Goal: Task Accomplishment & Management: Complete application form

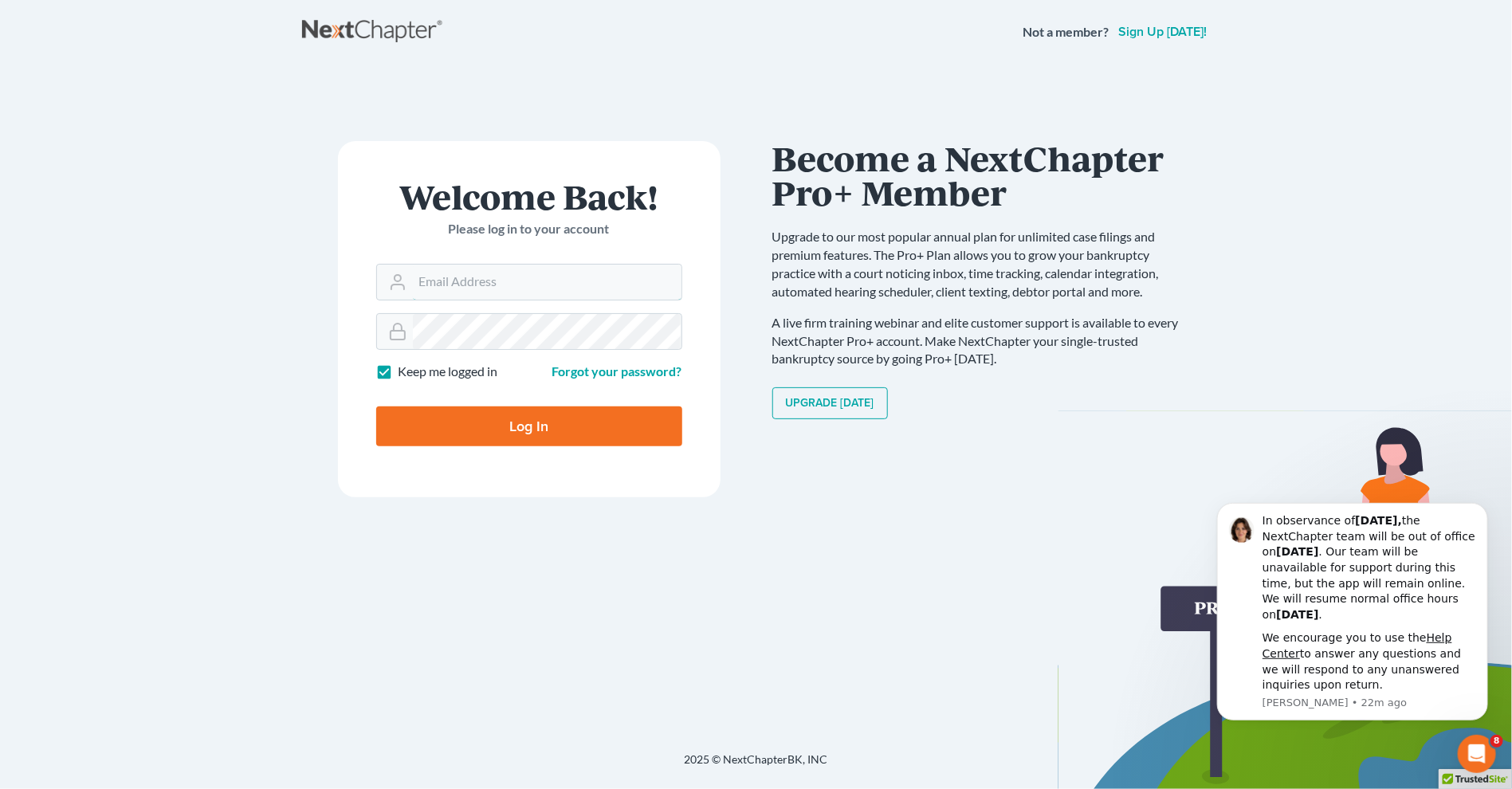
type input "oesquivel@kecklegal.com"
click at [495, 420] on input "Log In" at bounding box center [529, 426] width 306 height 40
type input "Thinking..."
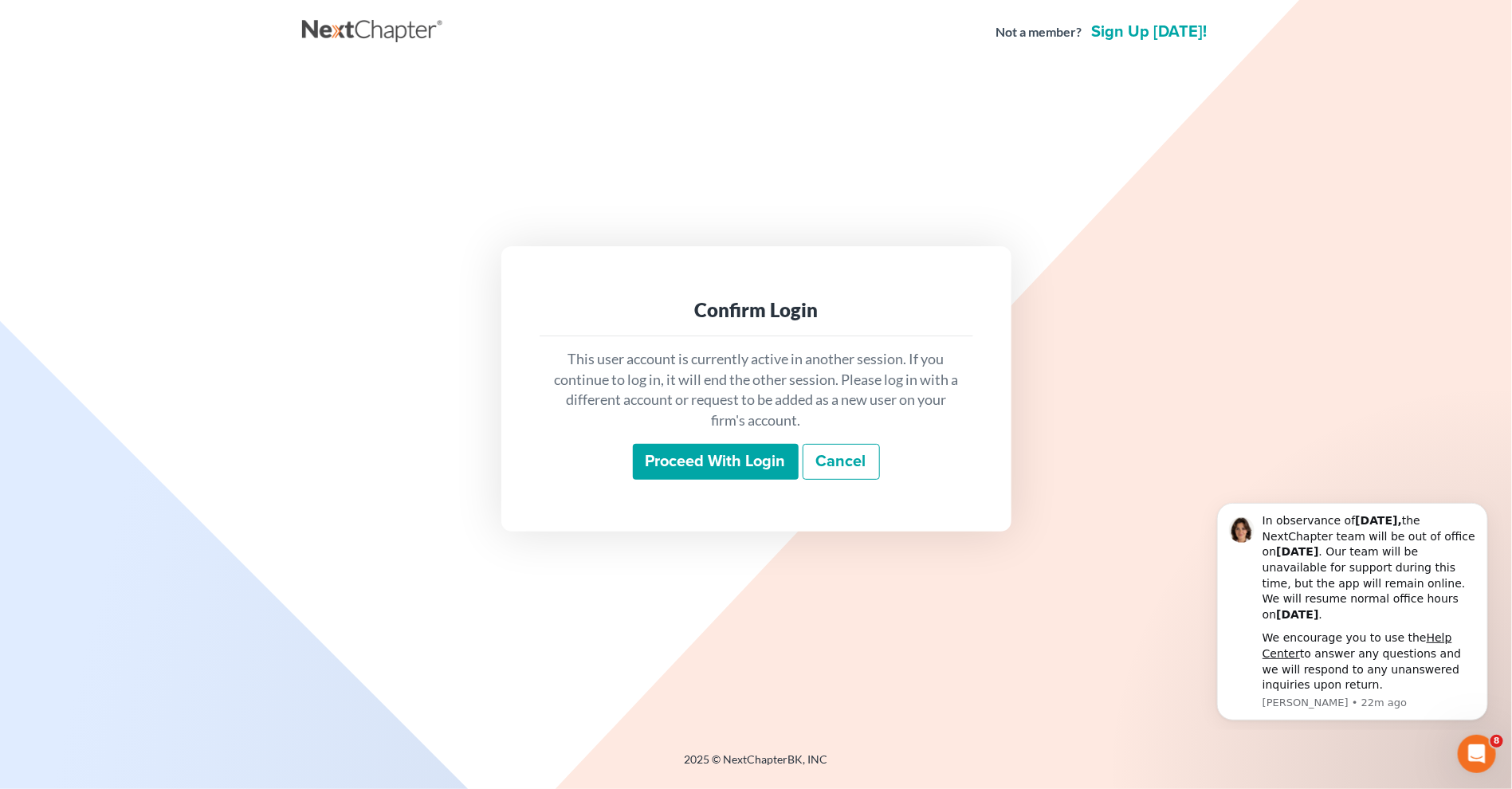
click at [723, 460] on input "Proceed with login" at bounding box center [715, 462] width 166 height 37
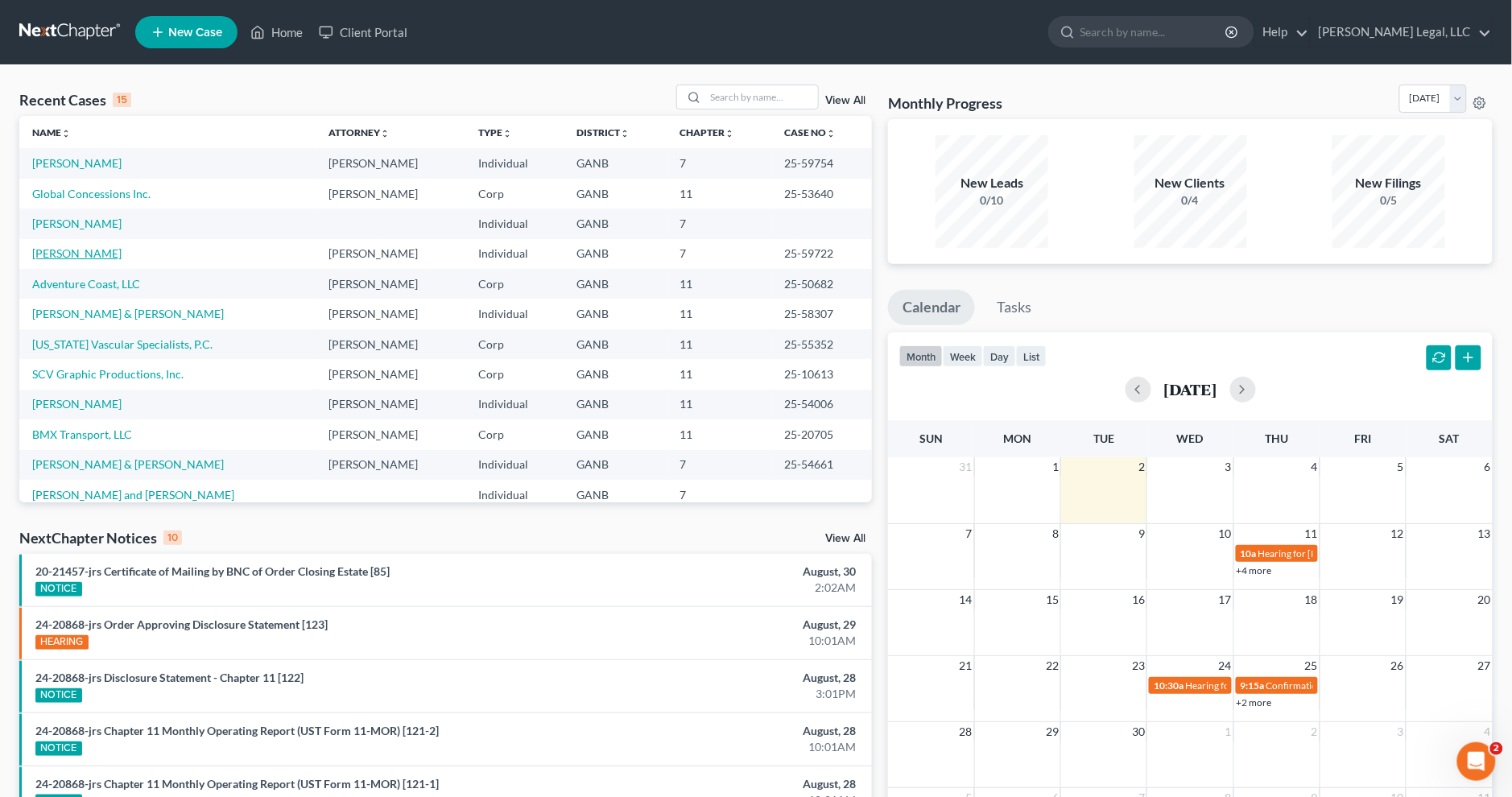
click at [68, 252] on link "Tran, Bao" at bounding box center [76, 253] width 89 height 14
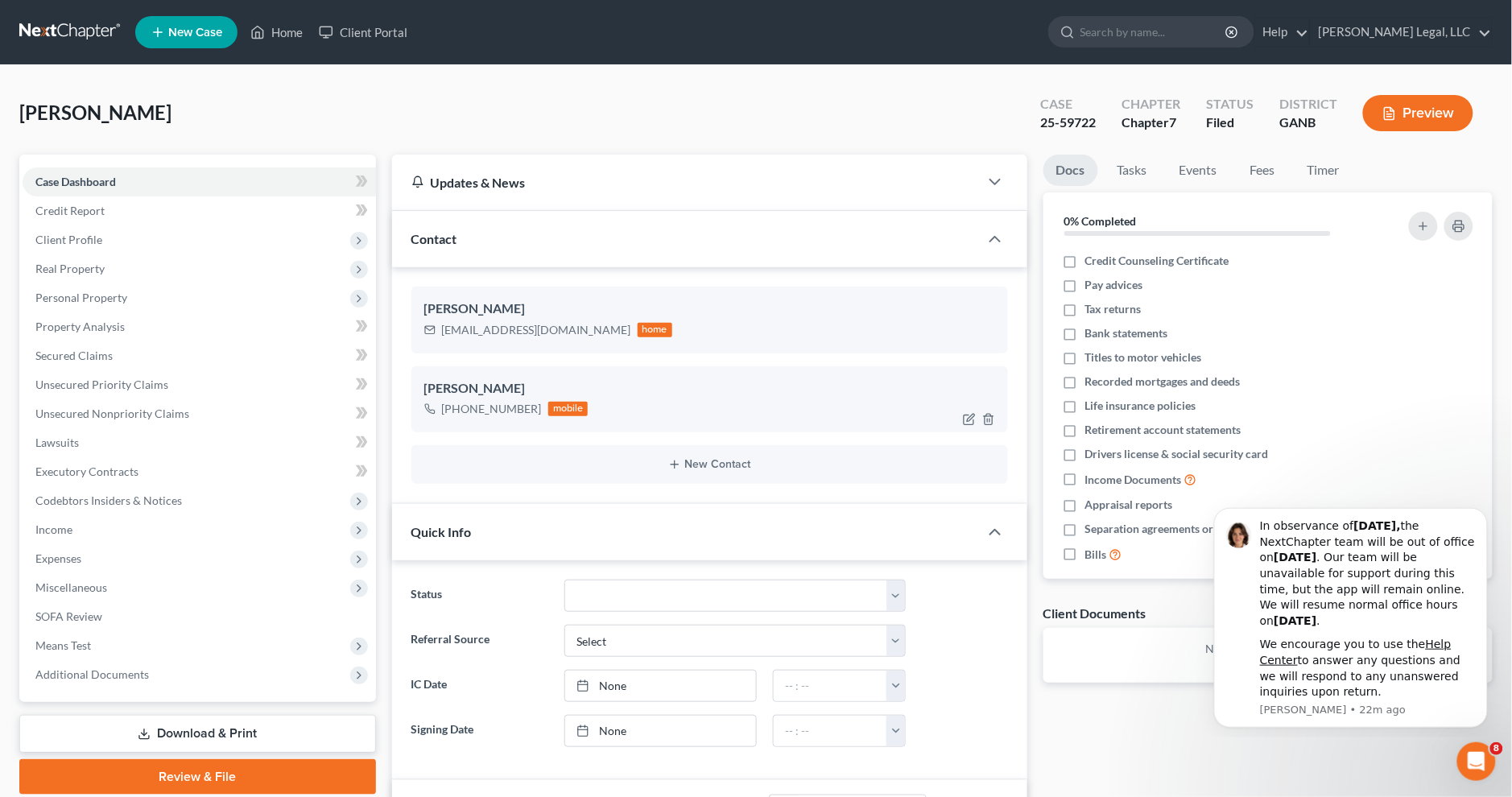
scroll to position [281, 0]
click at [119, 203] on link "Credit Report" at bounding box center [199, 210] width 354 height 29
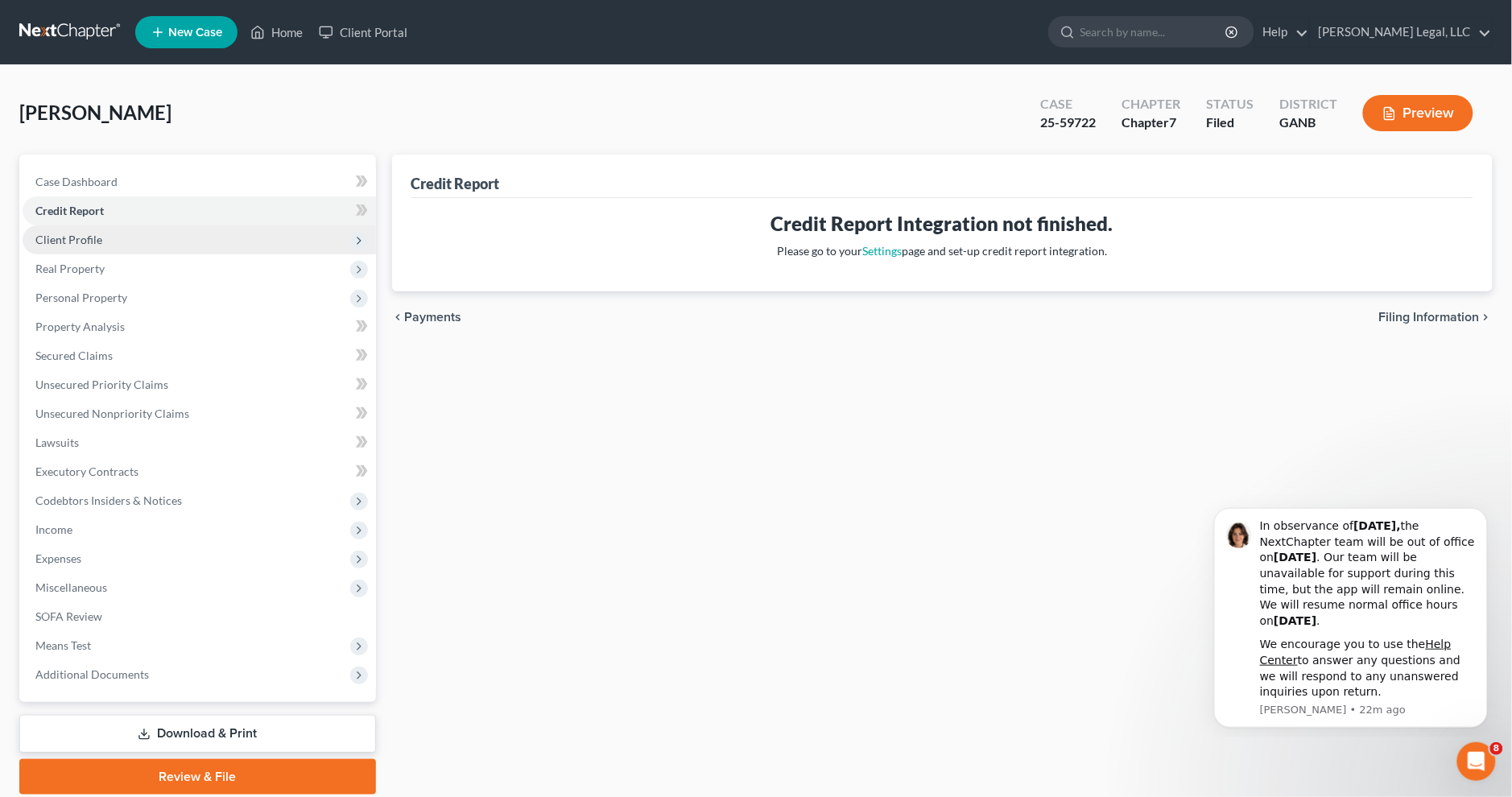
click at [129, 235] on span "Client Profile" at bounding box center [199, 239] width 354 height 29
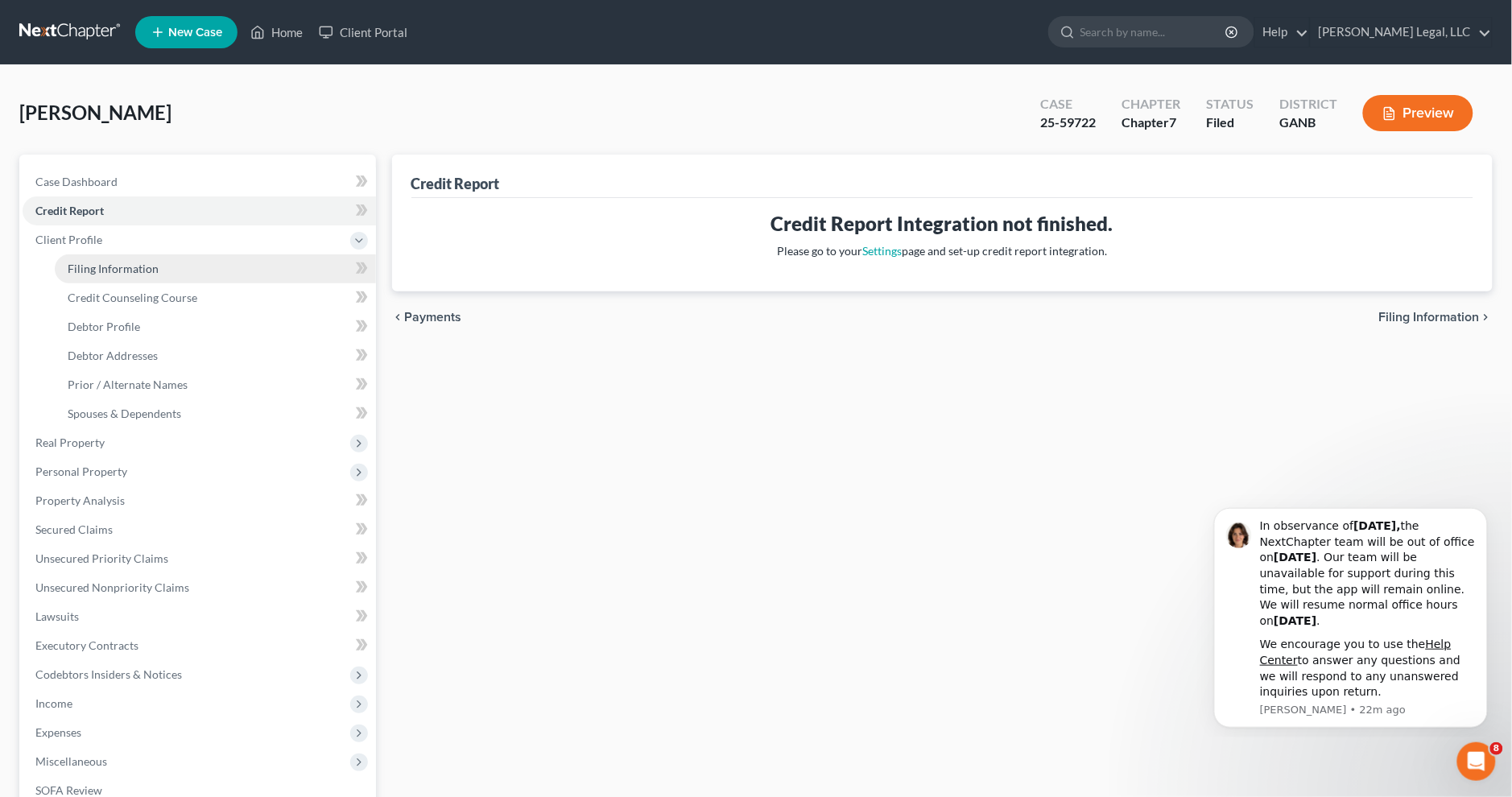
click at [185, 271] on link "Filing Information" at bounding box center [216, 268] width 322 height 29
select select "0"
select select "3"
select select "0"
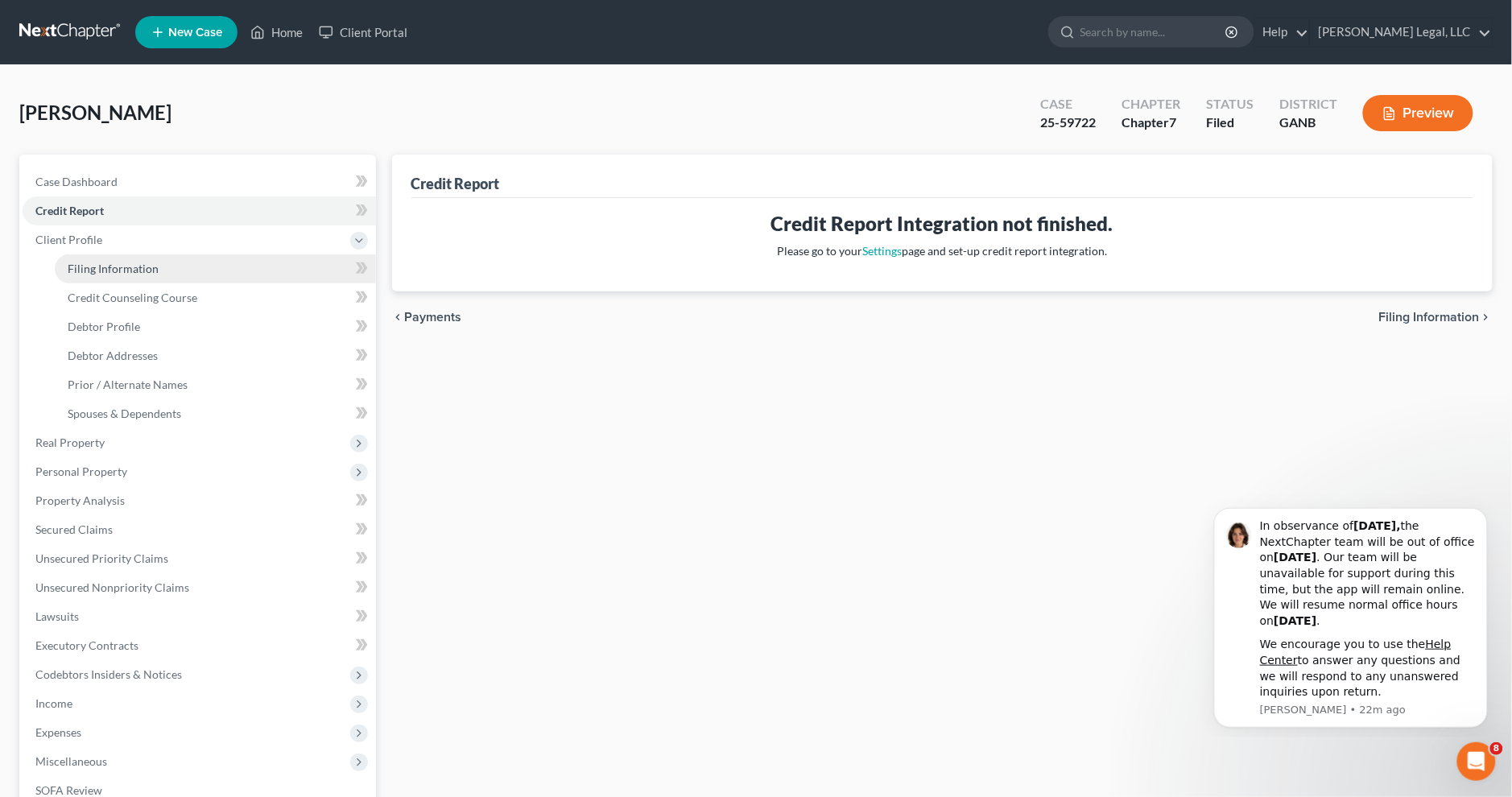
select select "19"
select select "10"
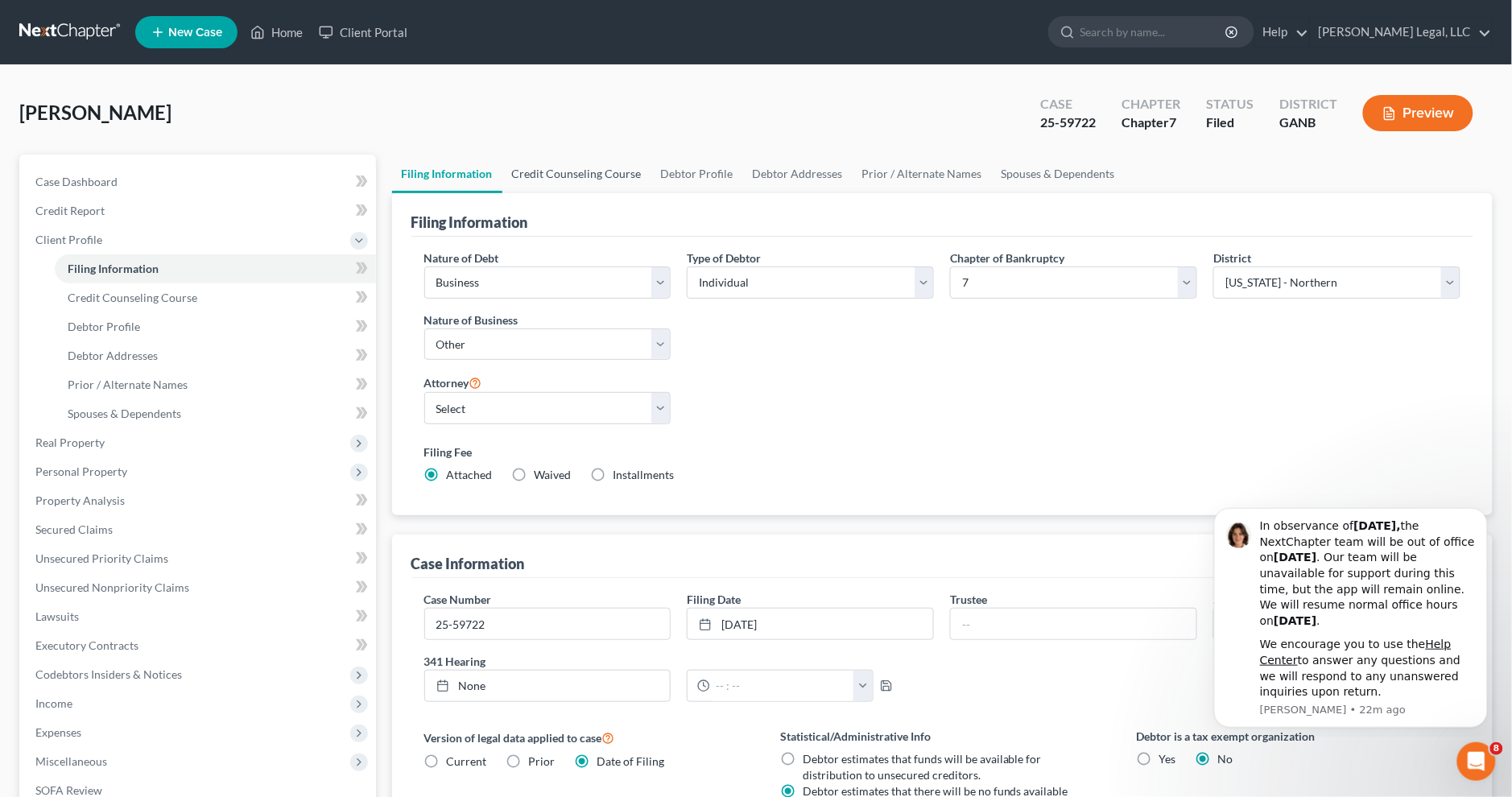
click at [560, 167] on link "Credit Counseling Course" at bounding box center [577, 173] width 149 height 39
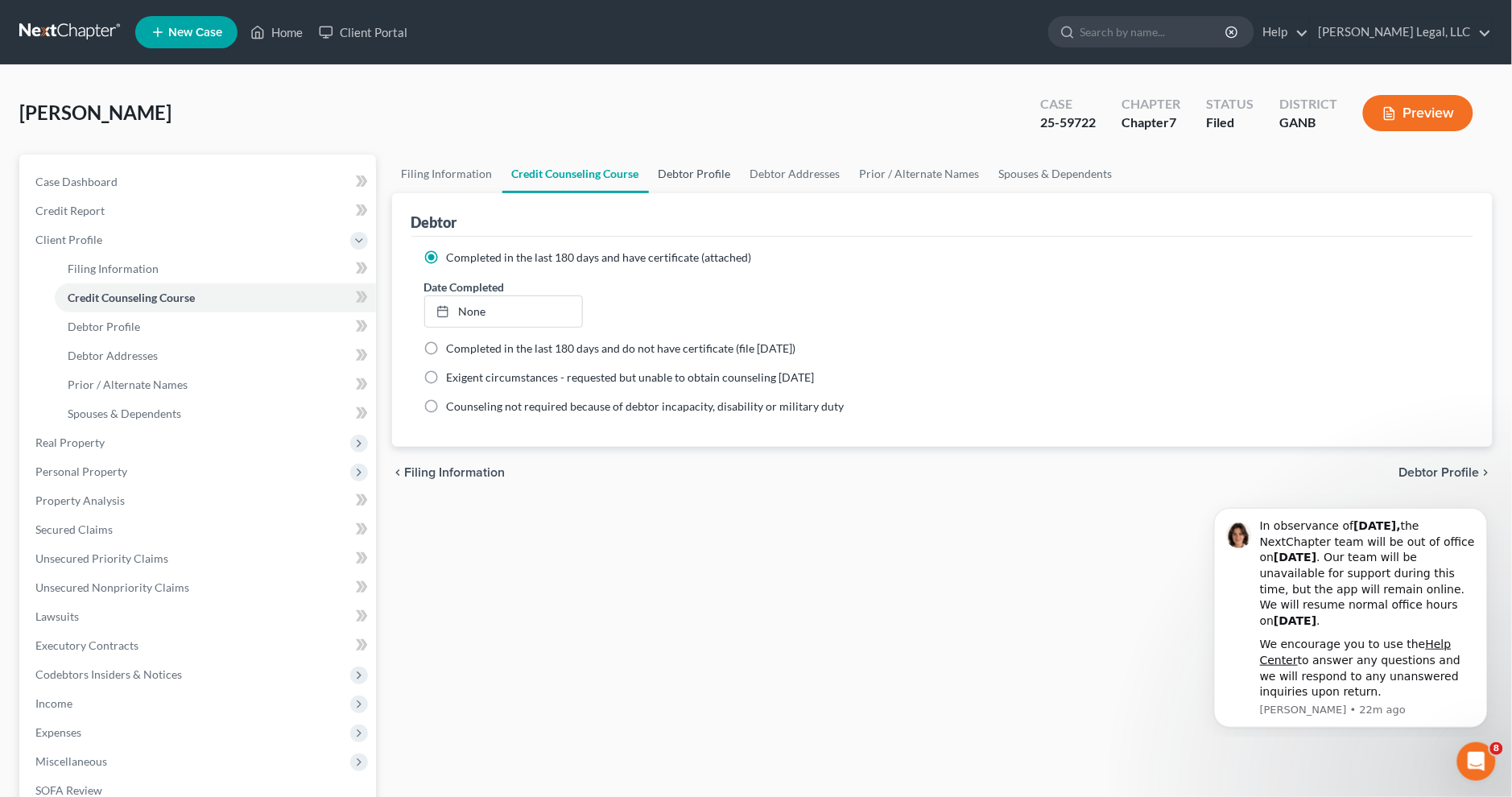
click at [706, 162] on link "Debtor Profile" at bounding box center [695, 173] width 92 height 39
select select "2"
select select "0"
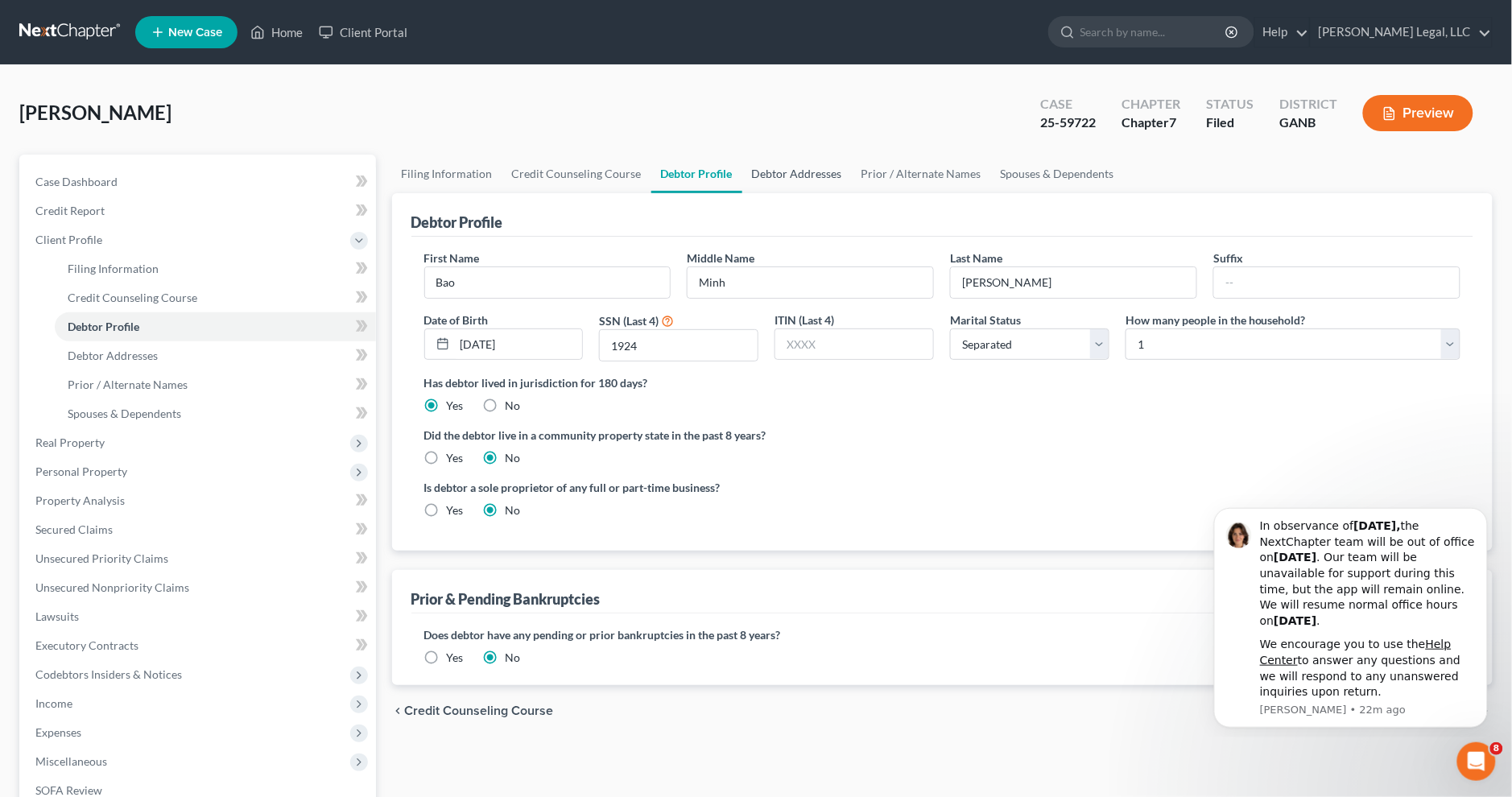
click at [773, 175] on link "Debtor Addresses" at bounding box center [797, 173] width 109 height 39
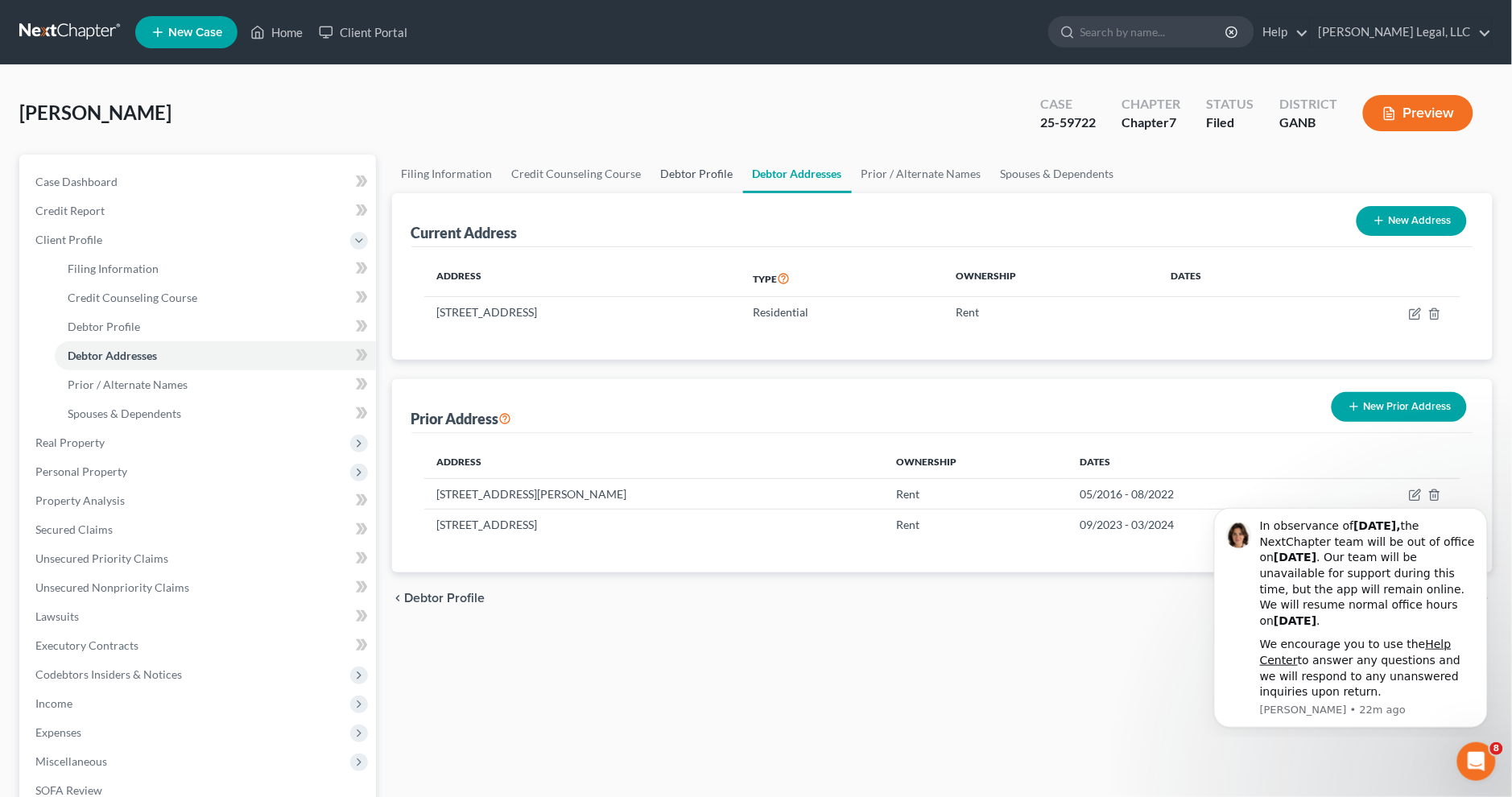
click at [693, 171] on link "Debtor Profile" at bounding box center [697, 173] width 92 height 39
select select "2"
select select "0"
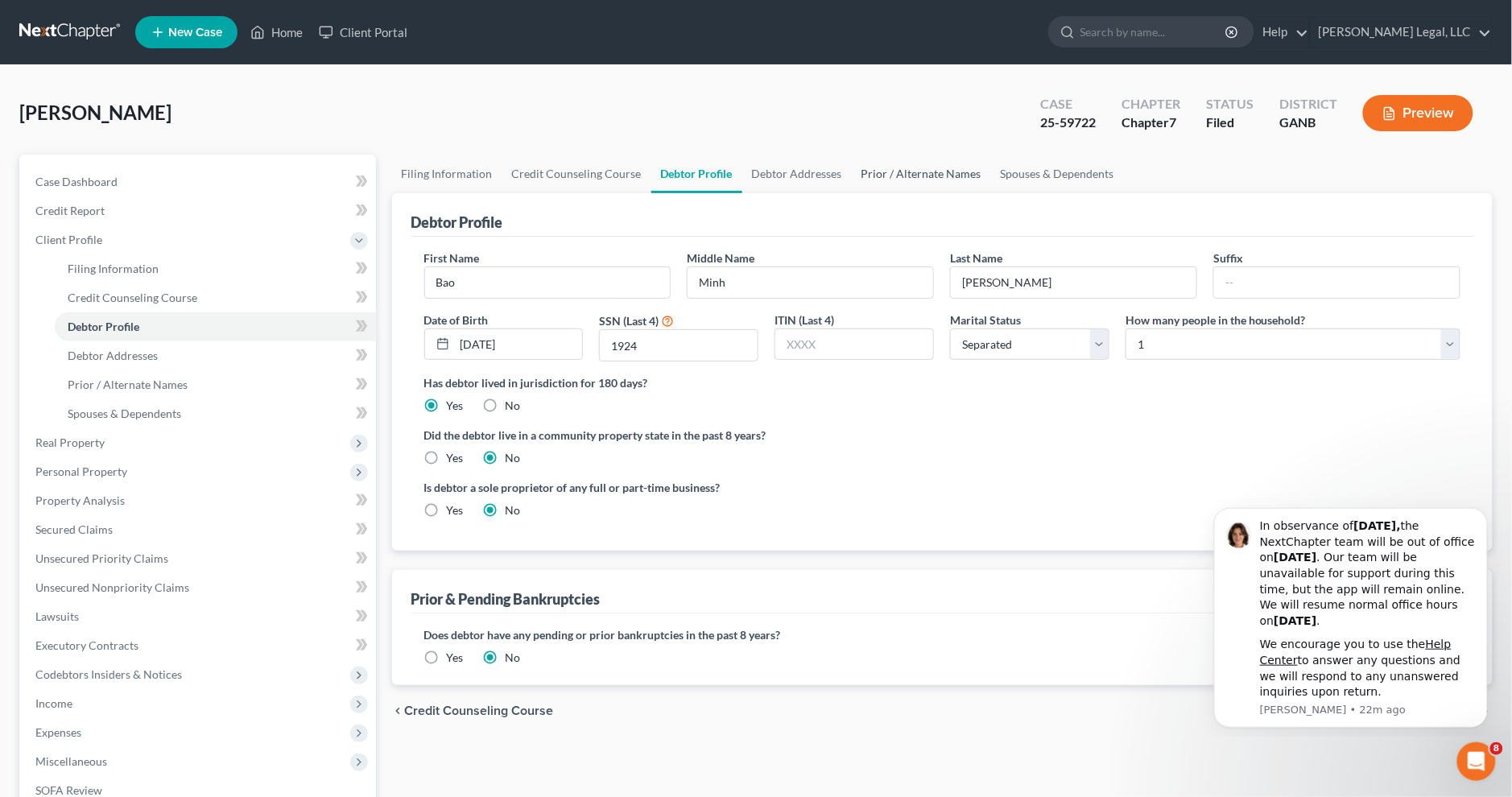
click at [906, 173] on link "Prior / Alternate Names" at bounding box center [921, 173] width 139 height 39
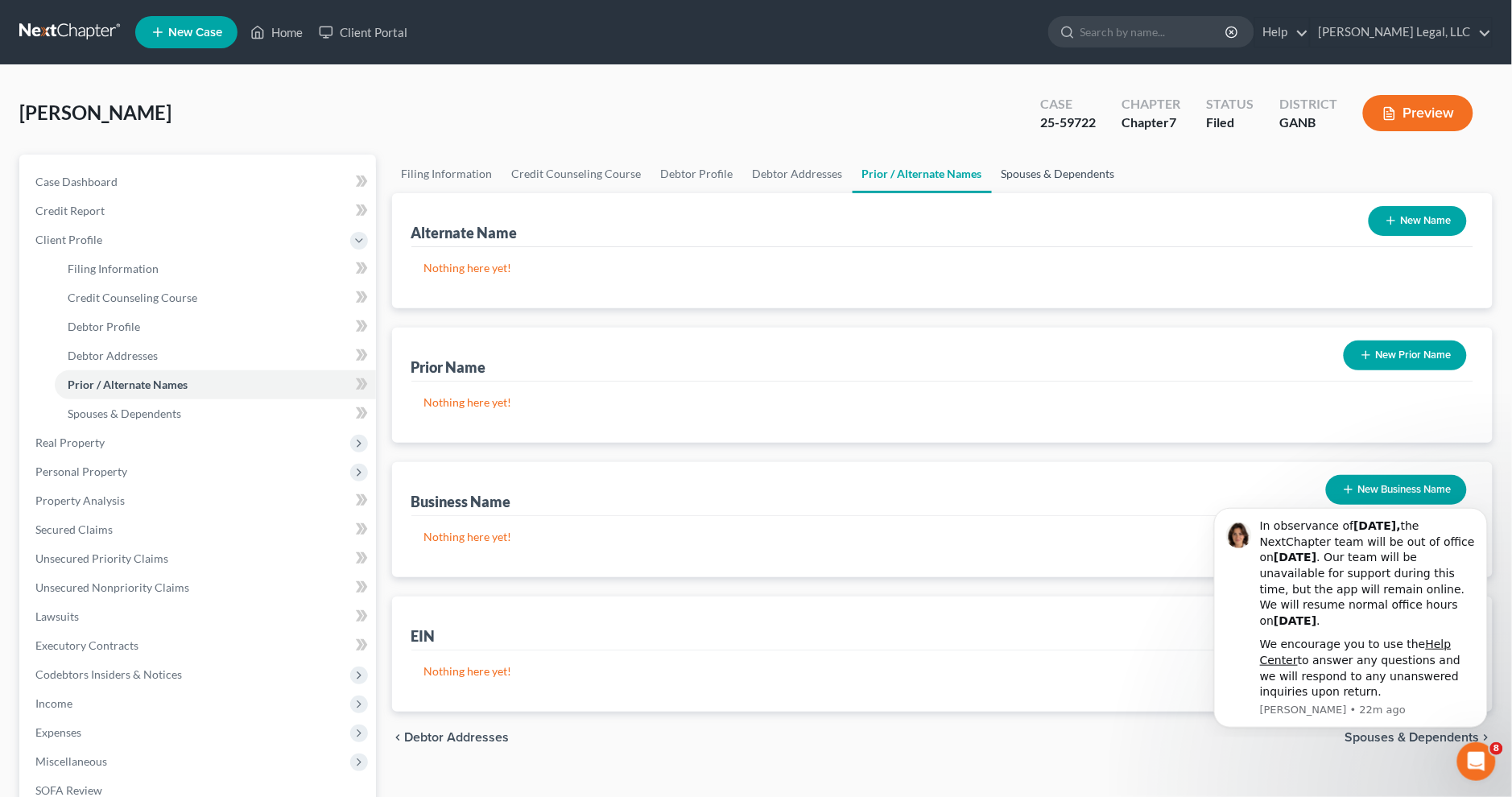
click at [1023, 166] on link "Spouses & Dependents" at bounding box center [1058, 173] width 133 height 39
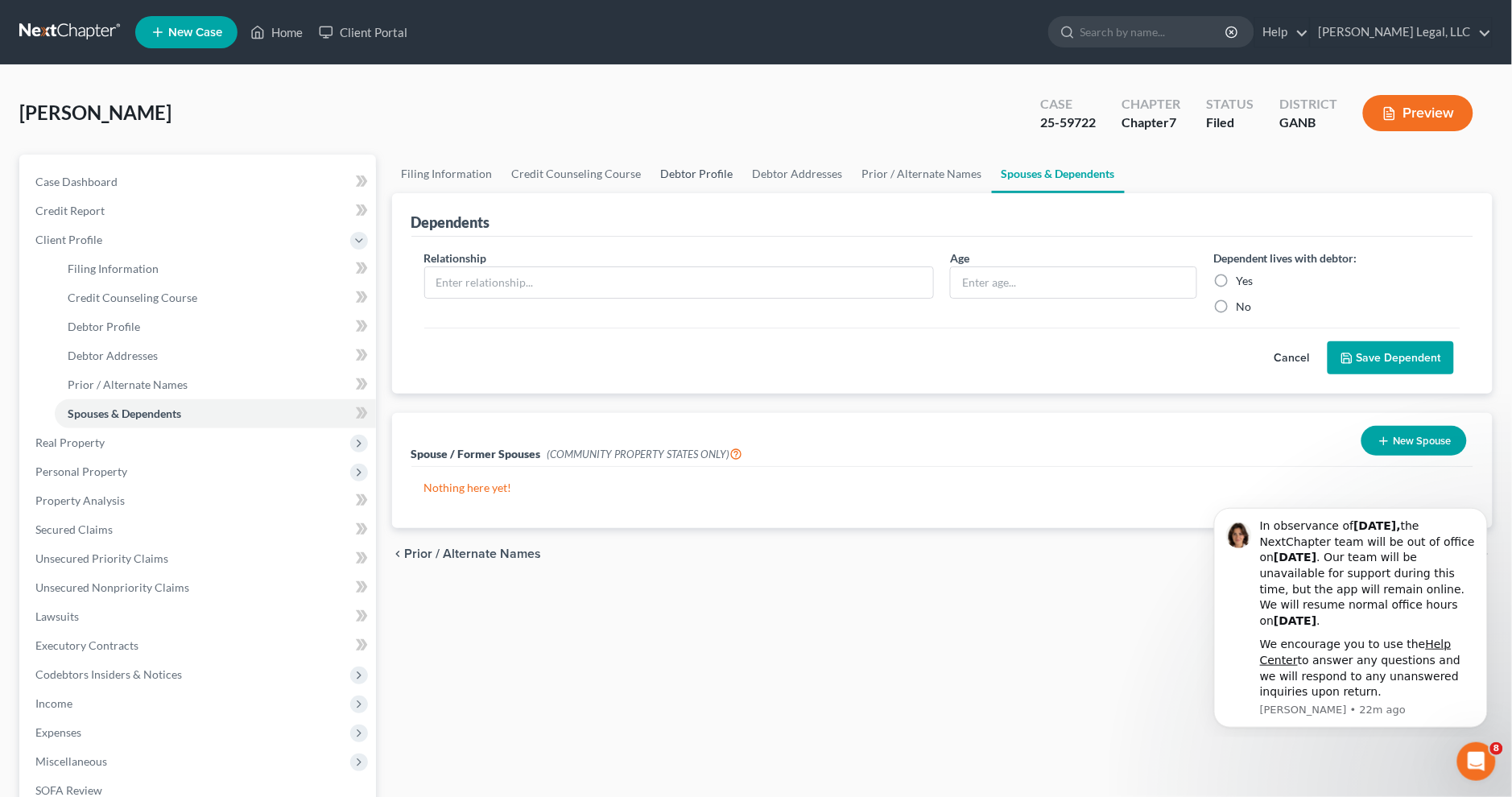
click at [674, 177] on link "Debtor Profile" at bounding box center [697, 173] width 92 height 39
select select "2"
select select "0"
